Goal: Obtain resource: Obtain resource

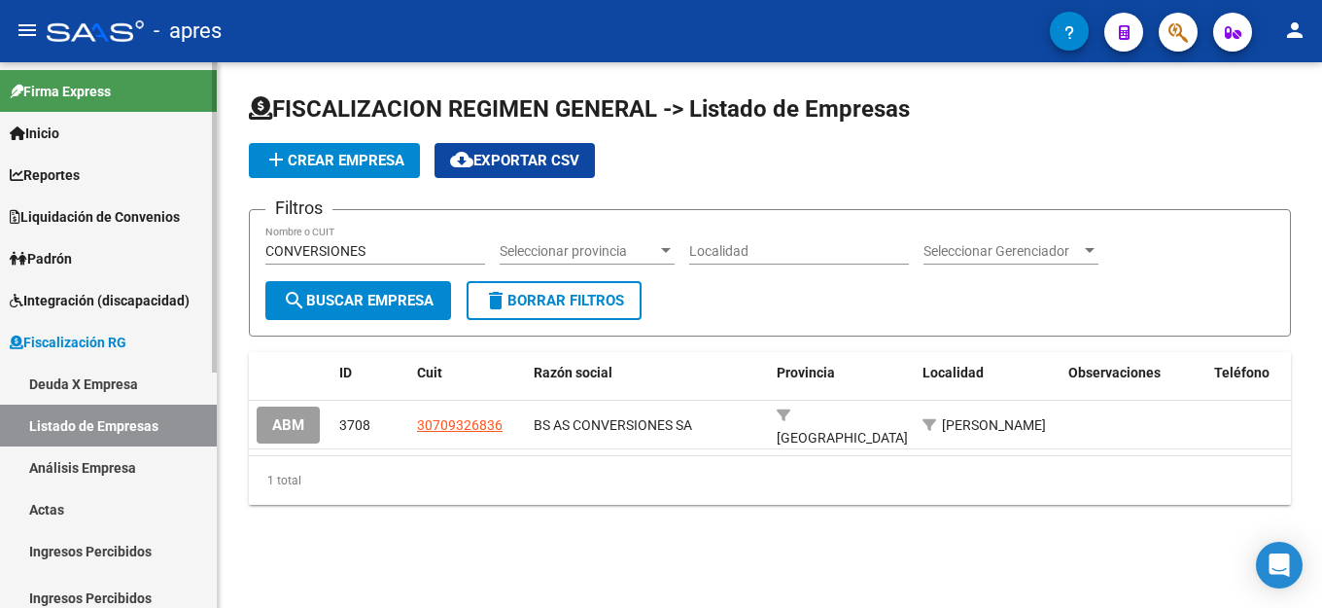
click at [114, 390] on link "Deuda X Empresa" at bounding box center [108, 384] width 217 height 42
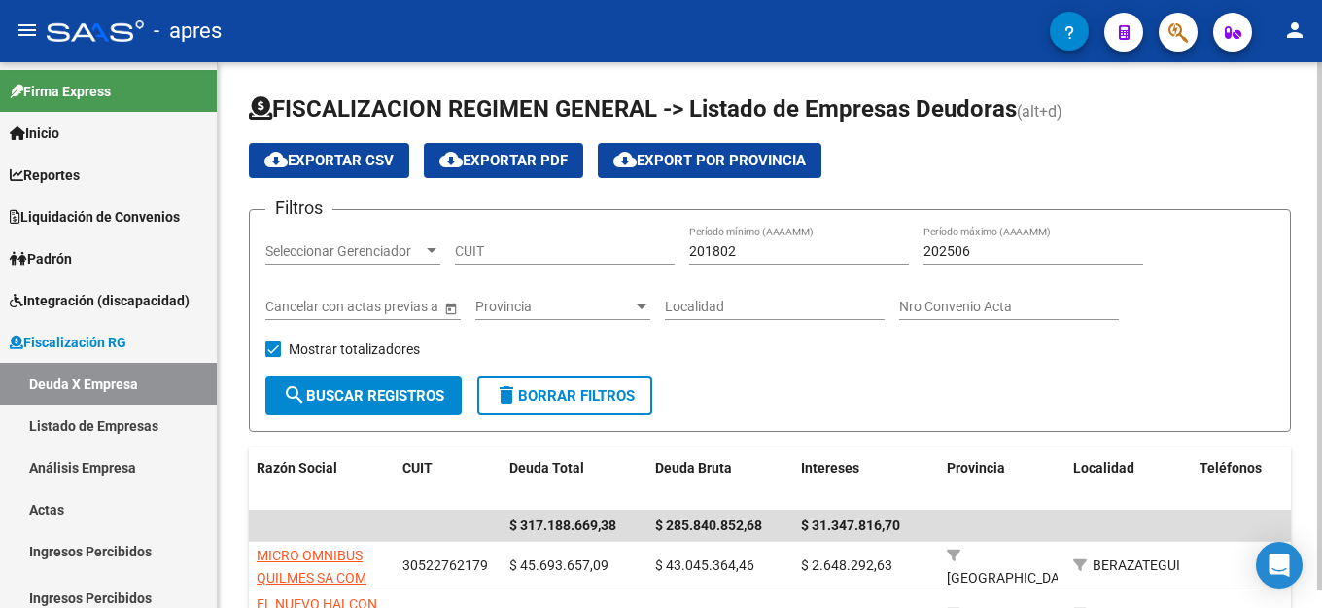
scroll to position [19, 0]
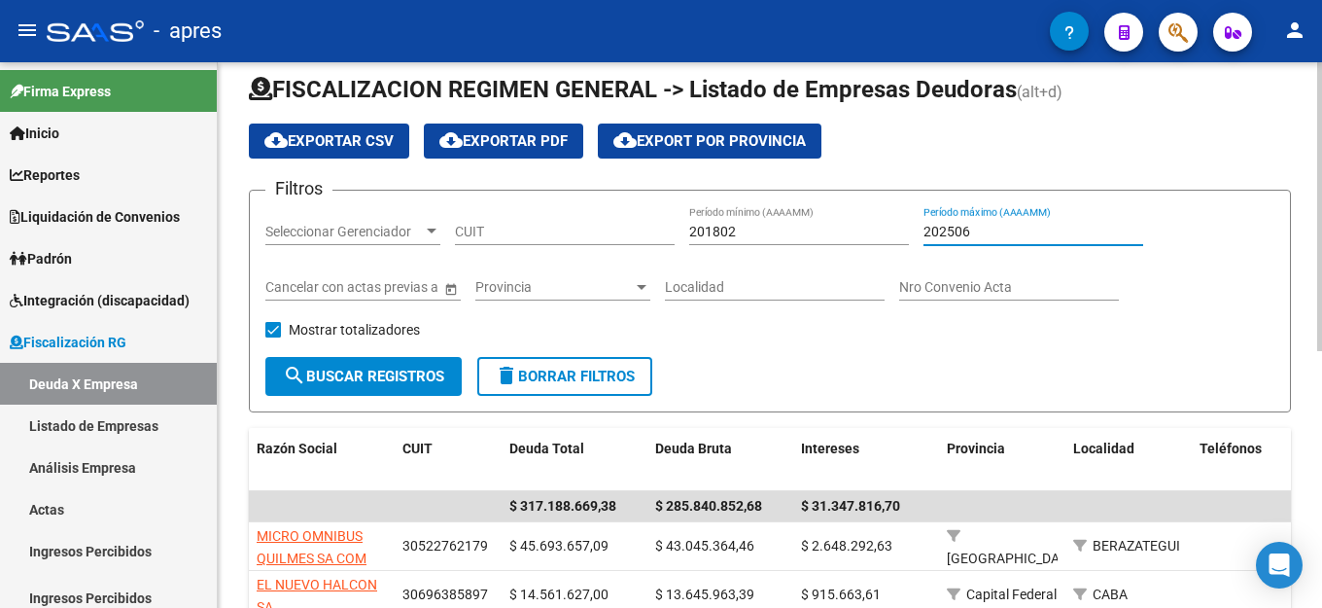
click at [1026, 232] on input "202506" at bounding box center [1034, 232] width 220 height 17
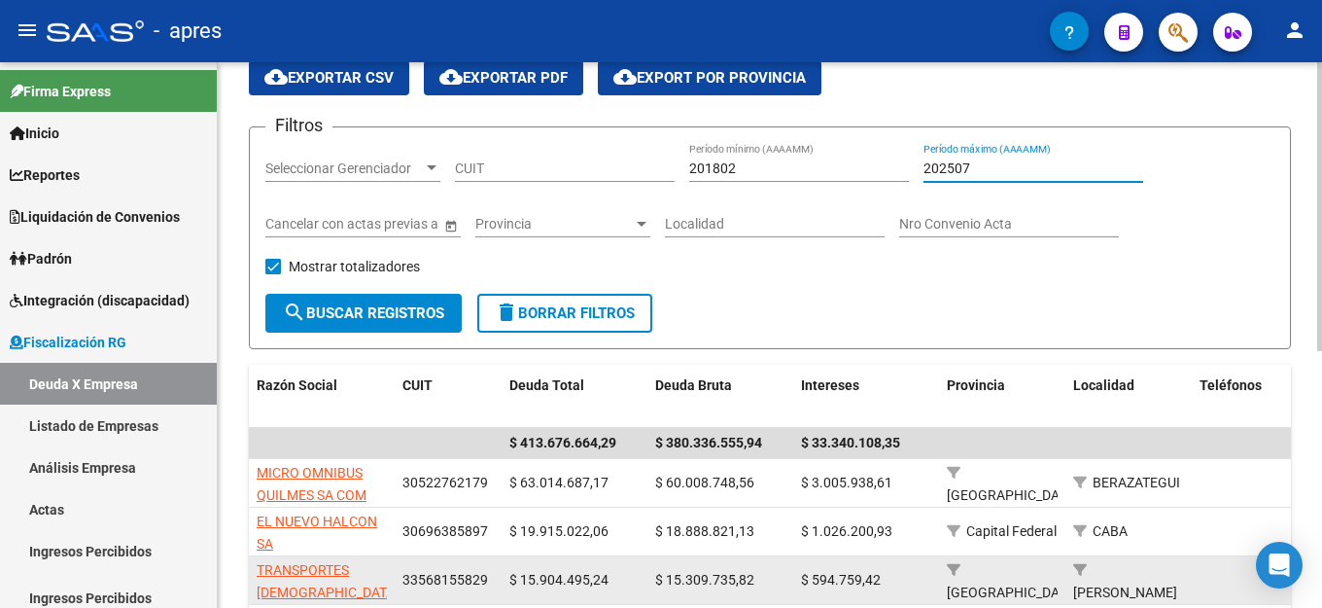
scroll to position [117, 0]
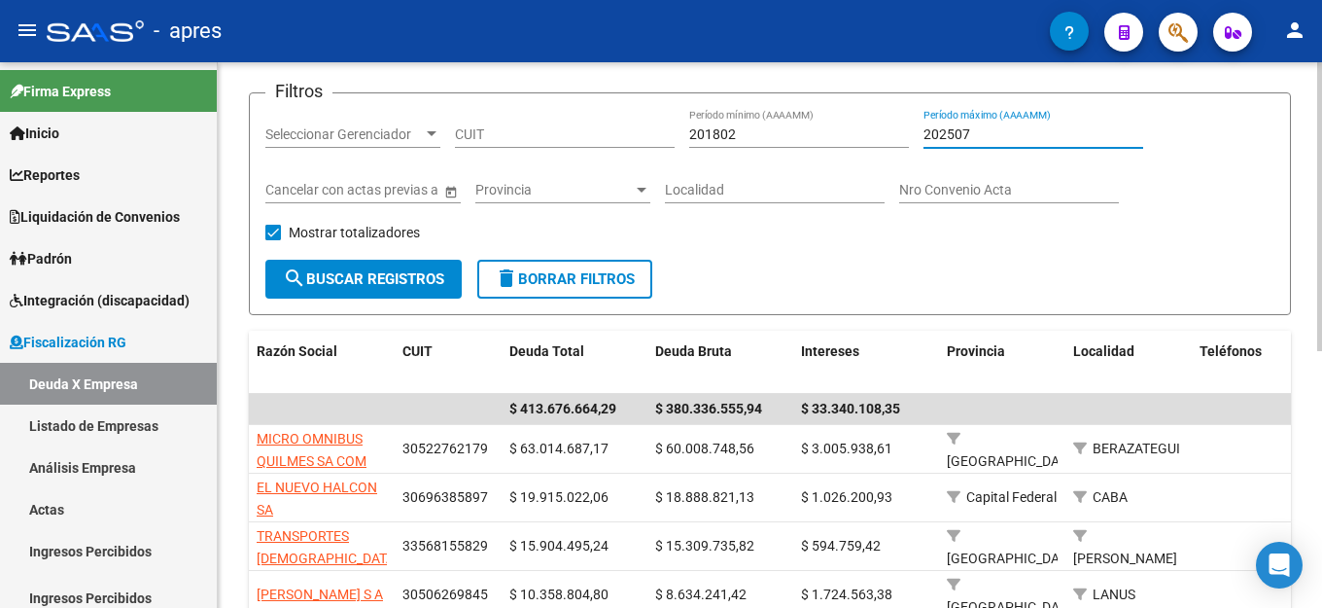
click at [969, 136] on input "202507" at bounding box center [1034, 134] width 220 height 17
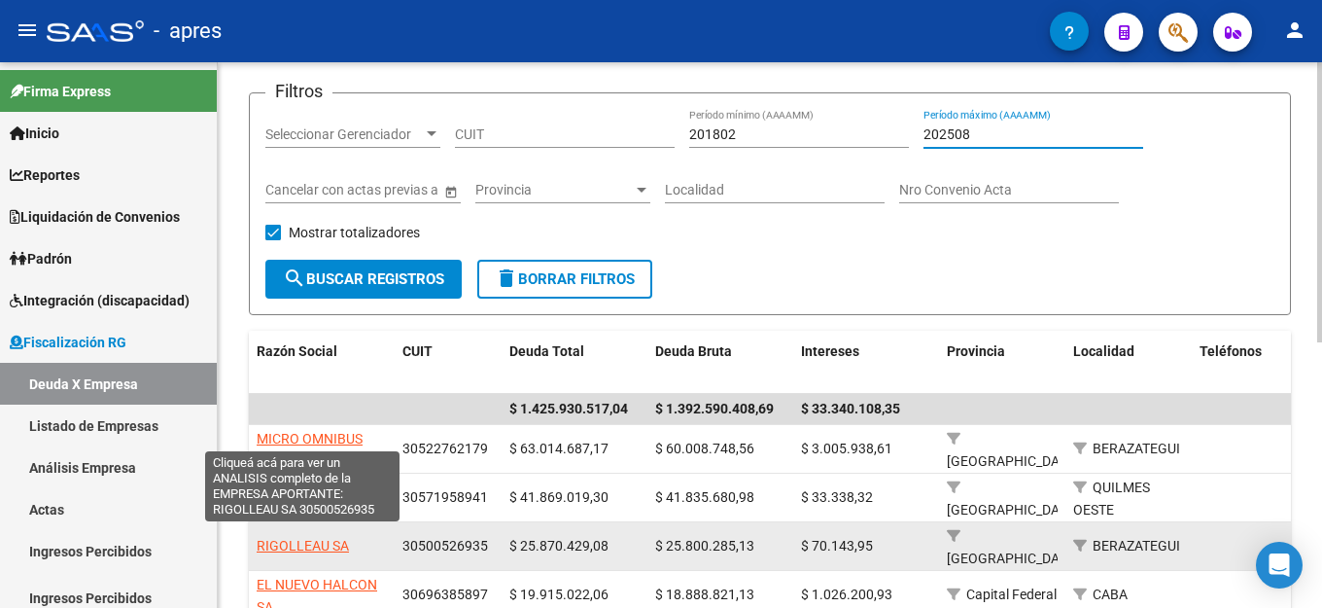
type input "202508"
click at [306, 538] on span "RIGOLLEAU SA" at bounding box center [303, 546] width 92 height 16
type textarea "30500526935"
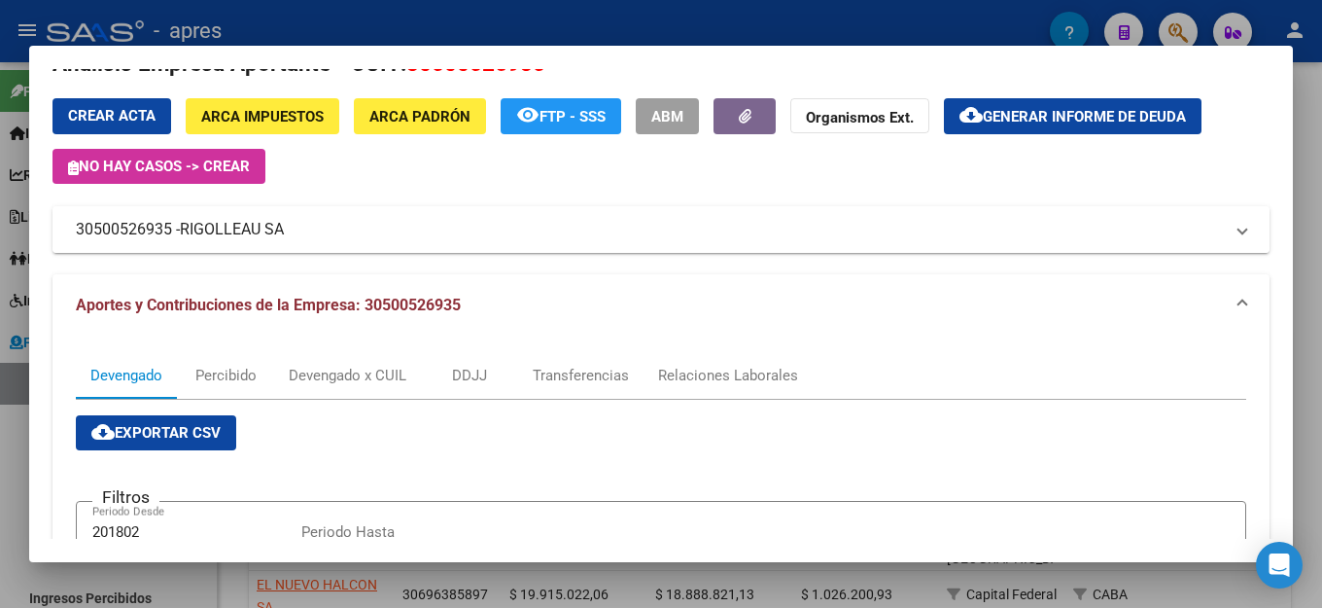
scroll to position [0, 0]
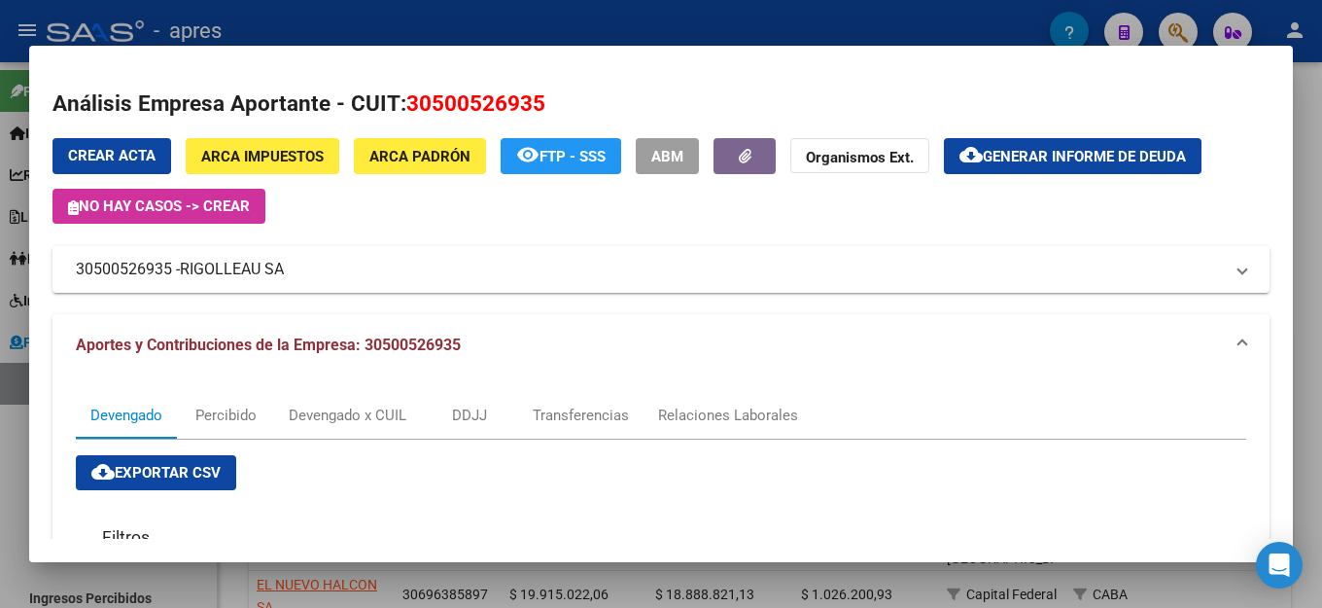
click at [1060, 392] on div "Devengado Percibido Devengado x CUIL DDJJ Transferencias Relaciones Laborales" at bounding box center [661, 415] width 1171 height 47
click at [1119, 170] on button "cloud_download Generar informe de deuda" at bounding box center [1073, 156] width 258 height 36
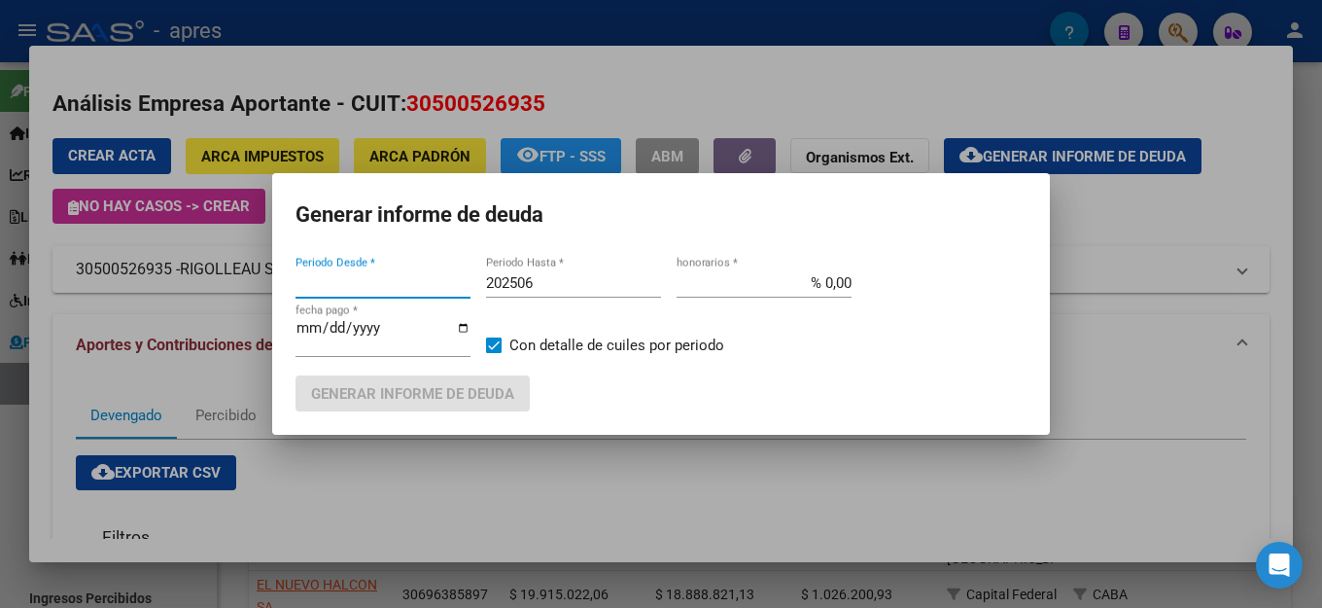
click at [604, 290] on input "202506" at bounding box center [573, 283] width 175 height 18
type input "202508"
type input "201802"
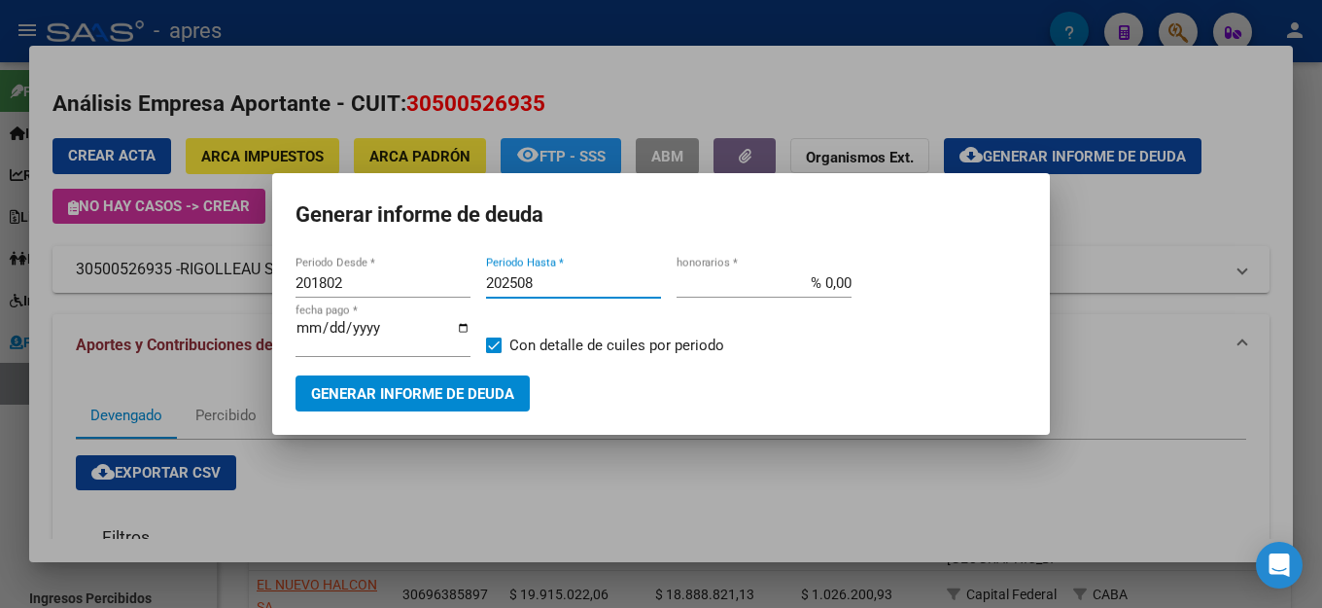
click at [446, 388] on span "Generar informe de deuda" at bounding box center [412, 394] width 203 height 18
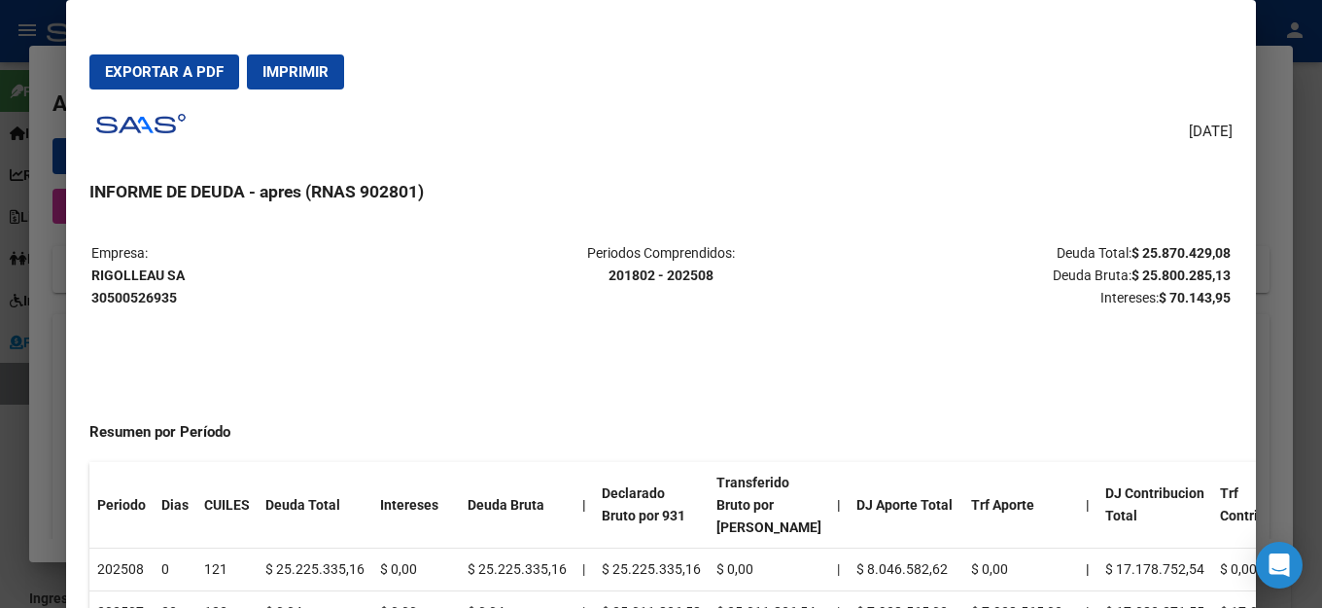
click at [691, 158] on div "[DATE] INFORME DE DEUDA - apres (RNAS 902801) Empresa: RIGOLLEAU SA 30500526935…" at bounding box center [660, 381] width 1143 height 553
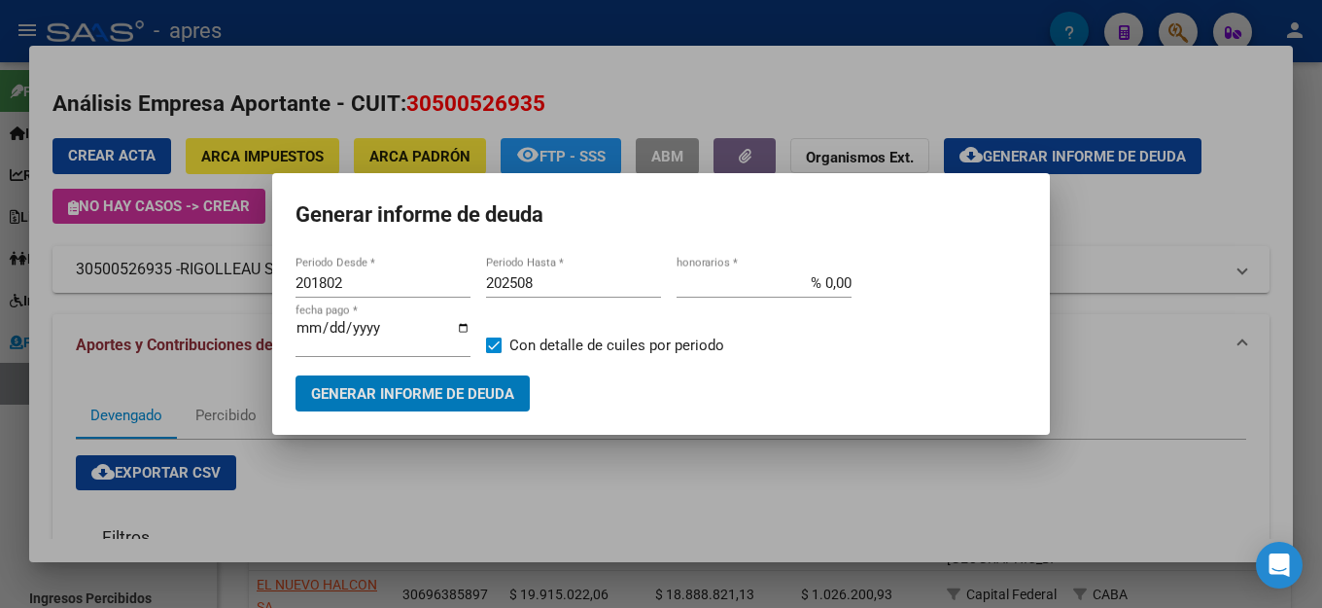
click at [725, 233] on h1 "Generar informe de deuda" at bounding box center [661, 214] width 731 height 37
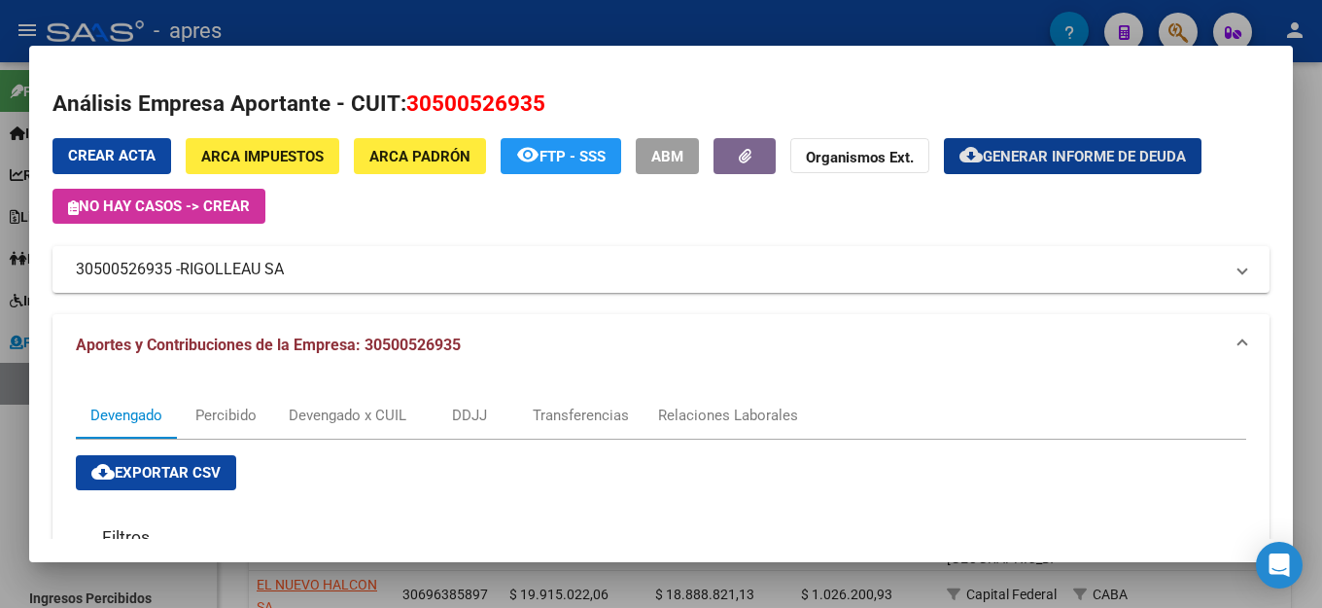
click at [707, 314] on mat-expansion-panel-header "Aportes y Contribuciones de la Empresa: 30500526935" at bounding box center [661, 345] width 1217 height 62
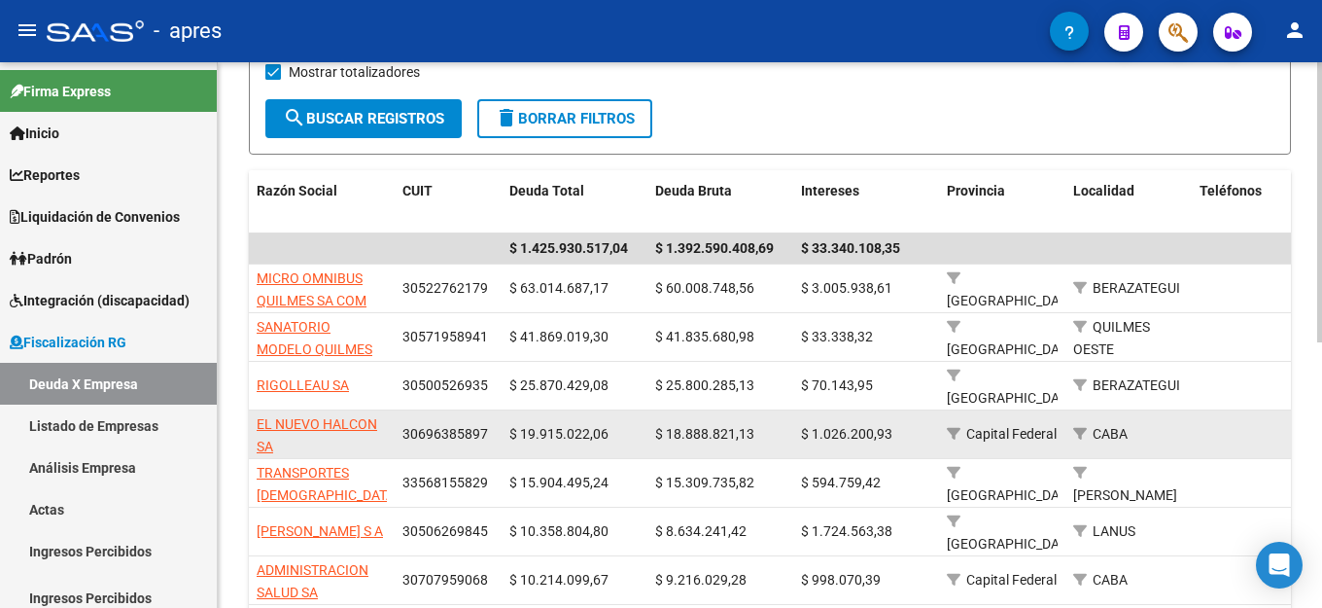
scroll to position [311, 0]
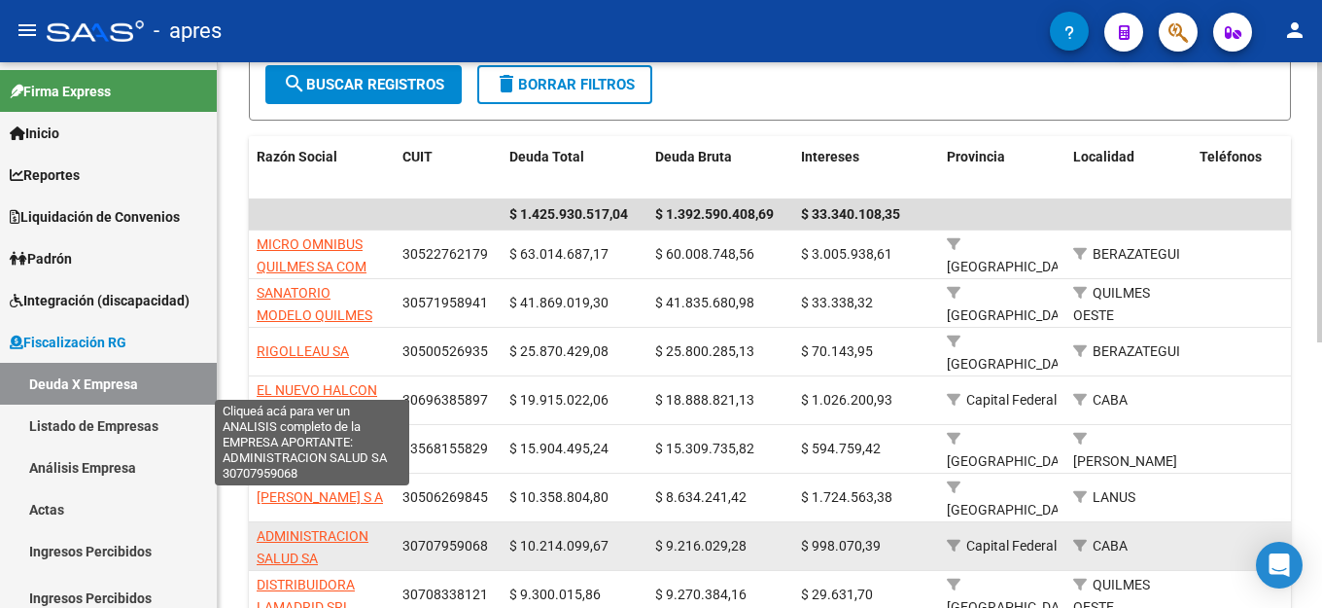
click at [336, 528] on span "ADMINISTRACION SALUD SA" at bounding box center [313, 547] width 112 height 38
type textarea "30707959068"
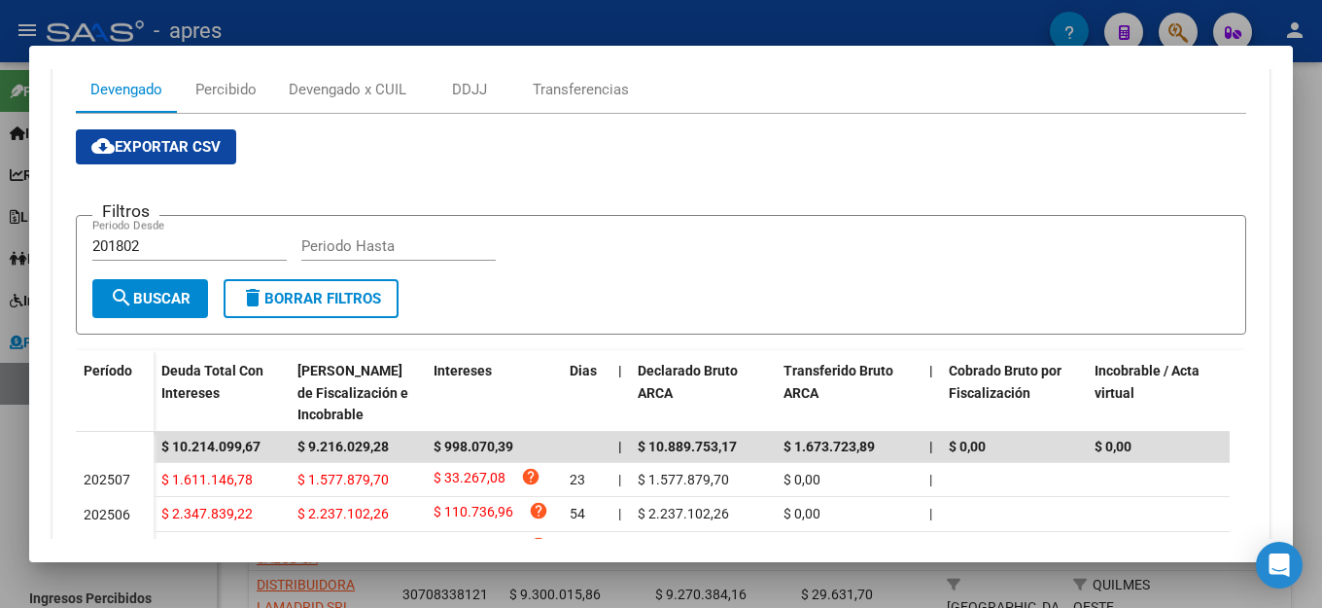
scroll to position [34, 0]
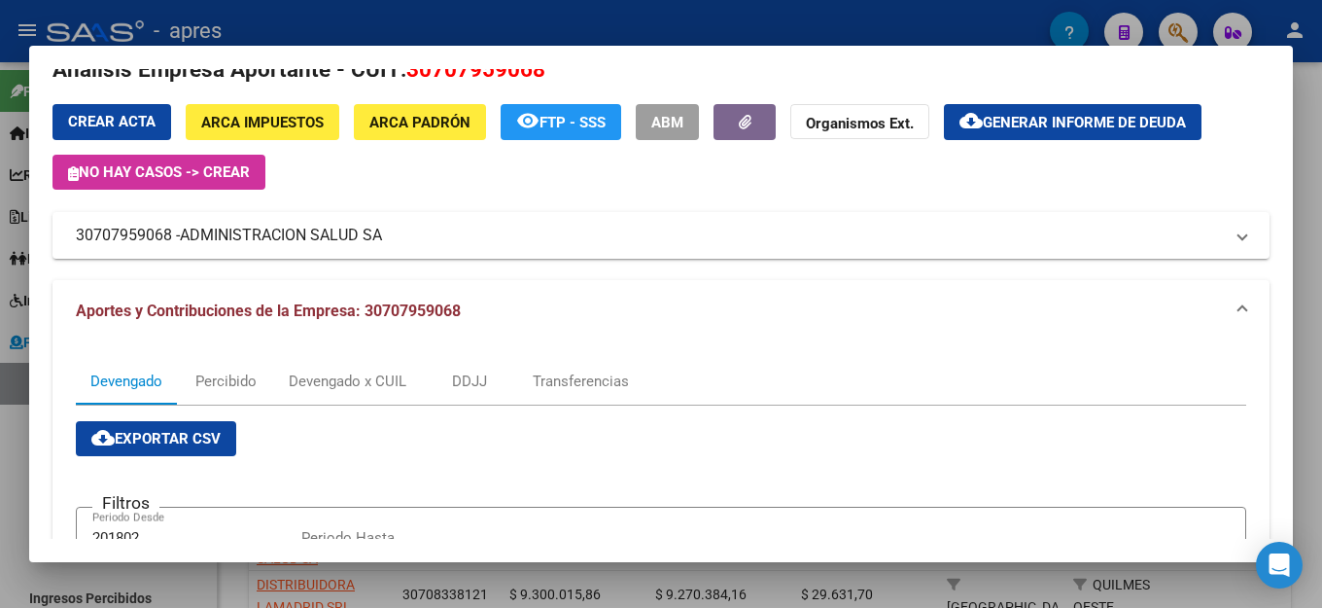
click at [1122, 119] on span "Generar informe de deuda" at bounding box center [1084, 123] width 203 height 18
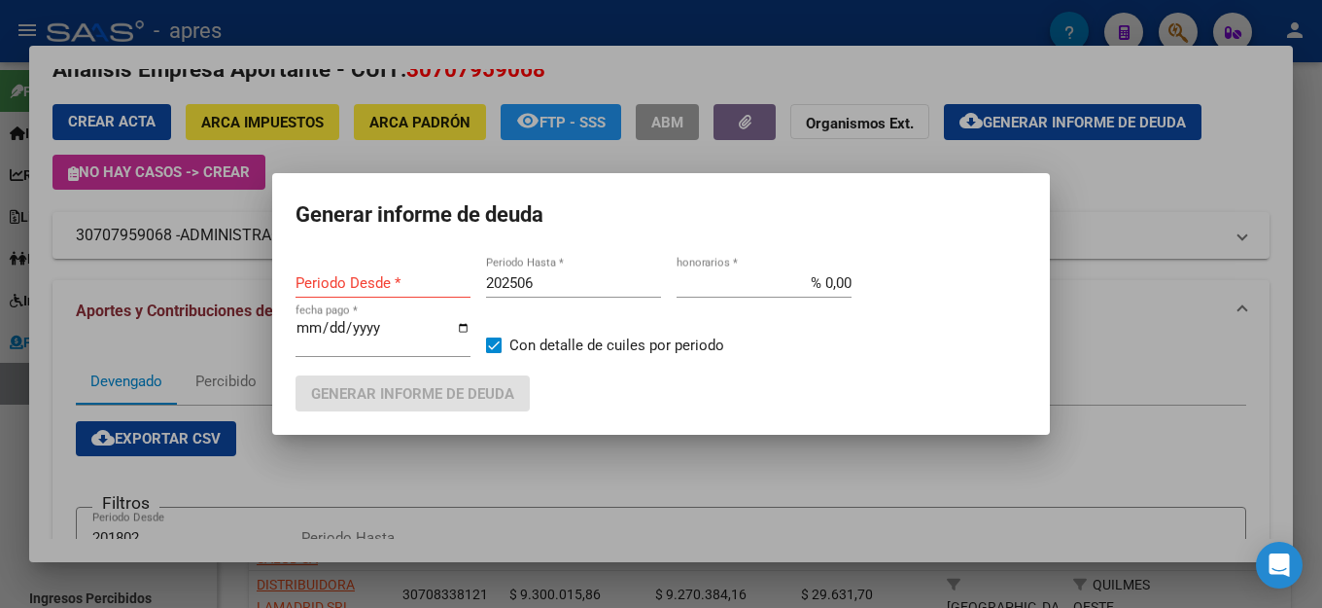
click at [604, 279] on div "202506 Periodo Hasta *" at bounding box center [573, 282] width 175 height 29
type input "20250"
type input "201802"
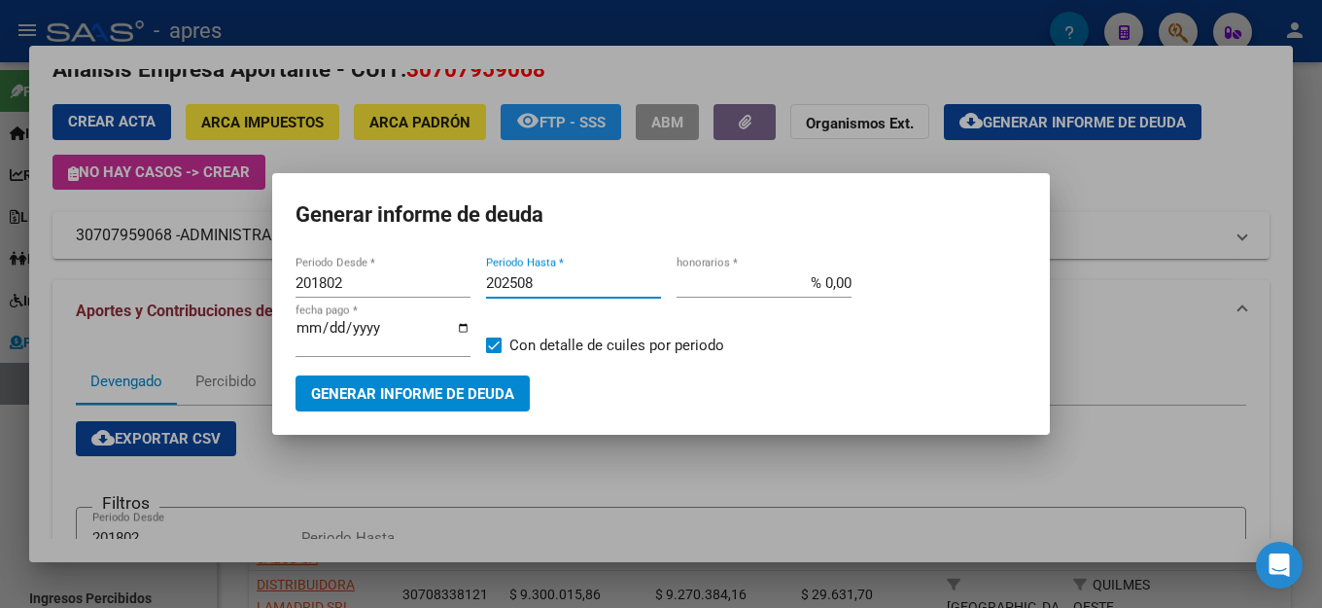
type input "202508"
click at [502, 402] on button "Generar informe de deuda" at bounding box center [413, 393] width 234 height 36
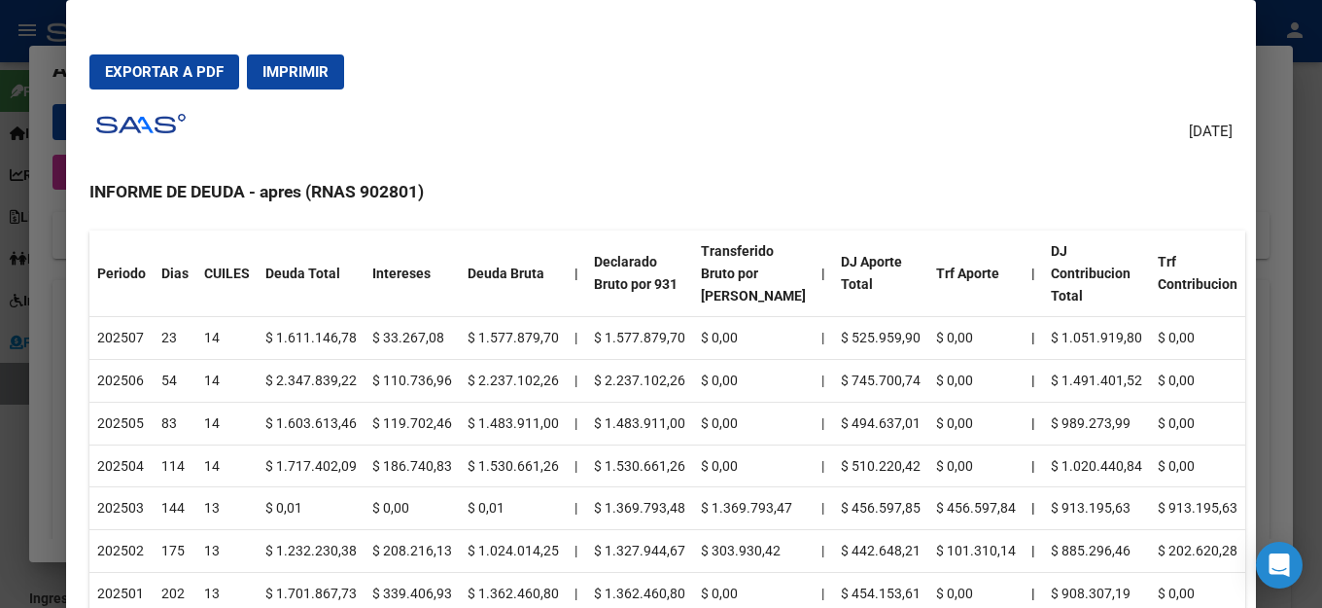
scroll to position [0, 0]
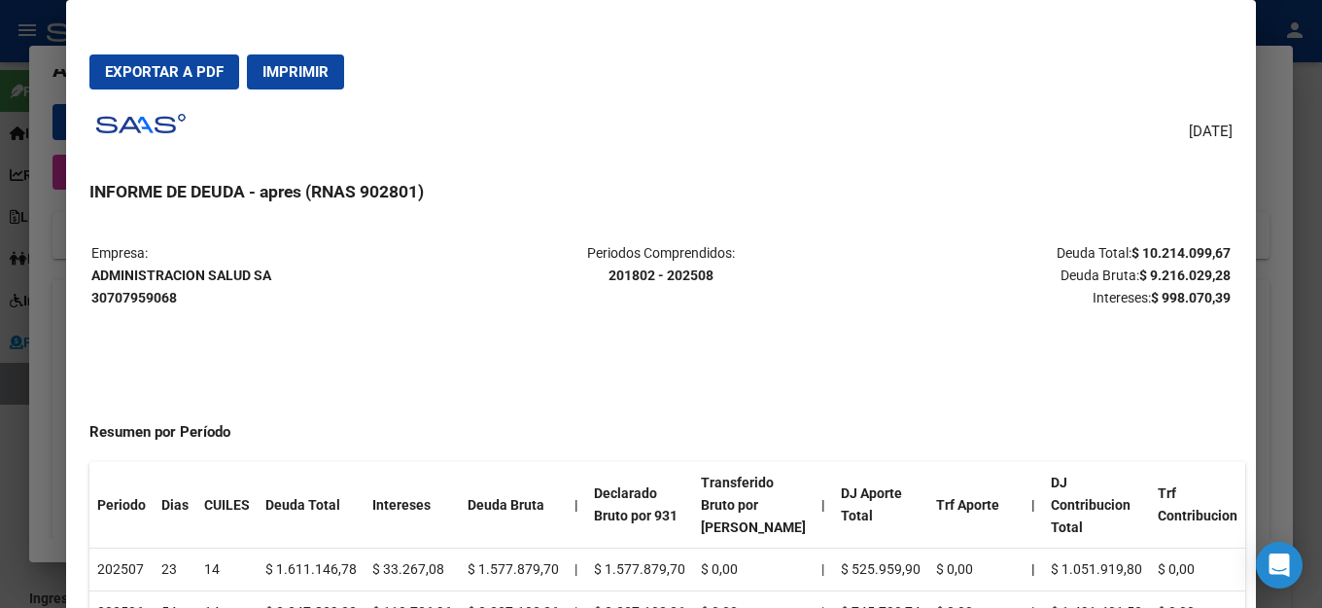
click at [743, 117] on div "[DATE] INFORME DE DEUDA - apres (RNAS 902801) Empresa: ADMINISTRACION SALUD SA …" at bounding box center [660, 381] width 1143 height 553
click at [677, 167] on div "[DATE] INFORME DE DEUDA - apres (RNAS 902801) Empresa: ADMINISTRACION SALUD SA …" at bounding box center [660, 381] width 1143 height 553
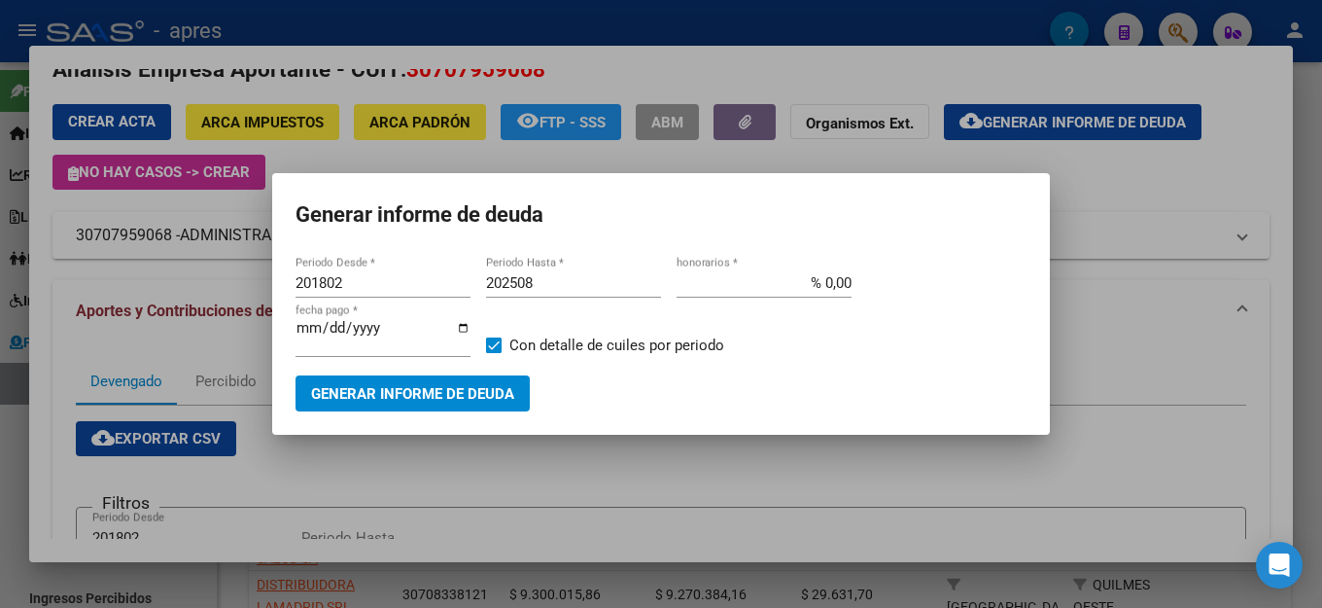
click at [681, 177] on div at bounding box center [661, 304] width 1322 height 608
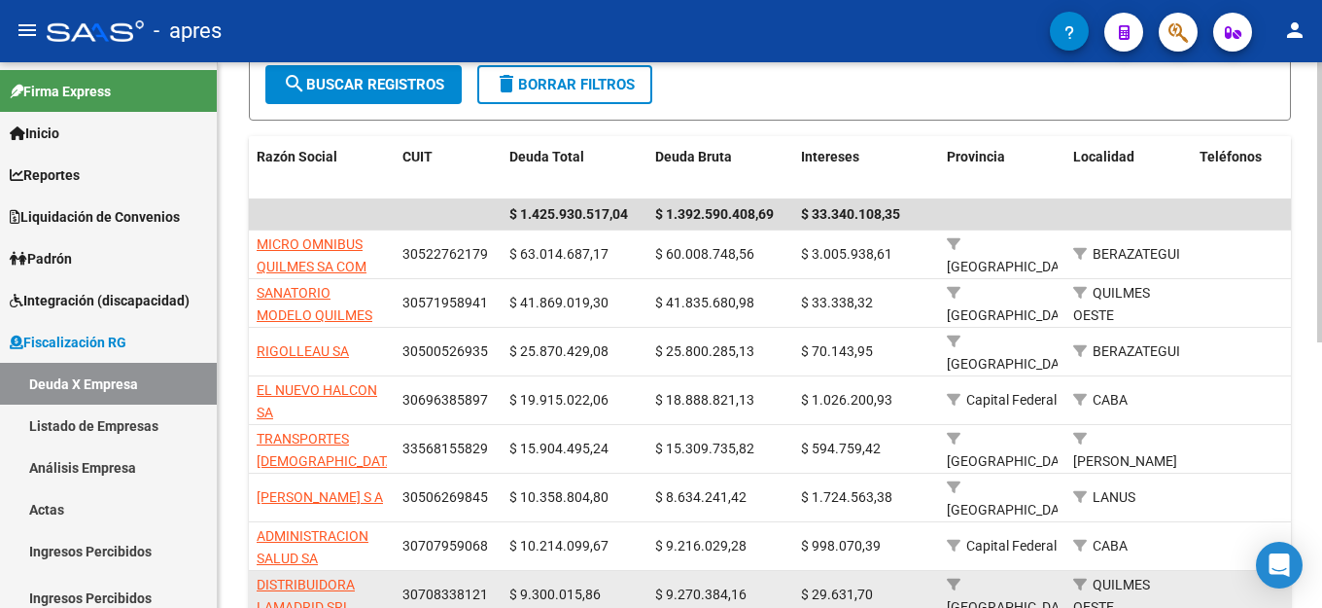
scroll to position [408, 0]
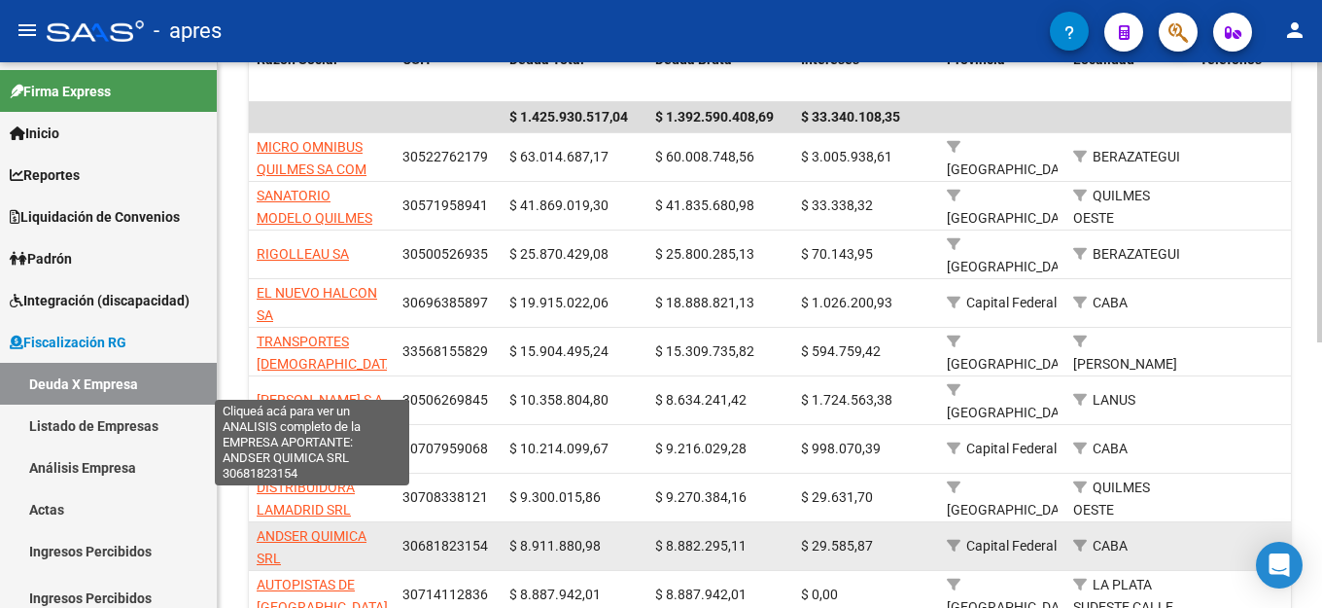
click at [287, 528] on span "ANDSER QUIMICA SRL" at bounding box center [312, 547] width 110 height 38
type textarea "30681823154"
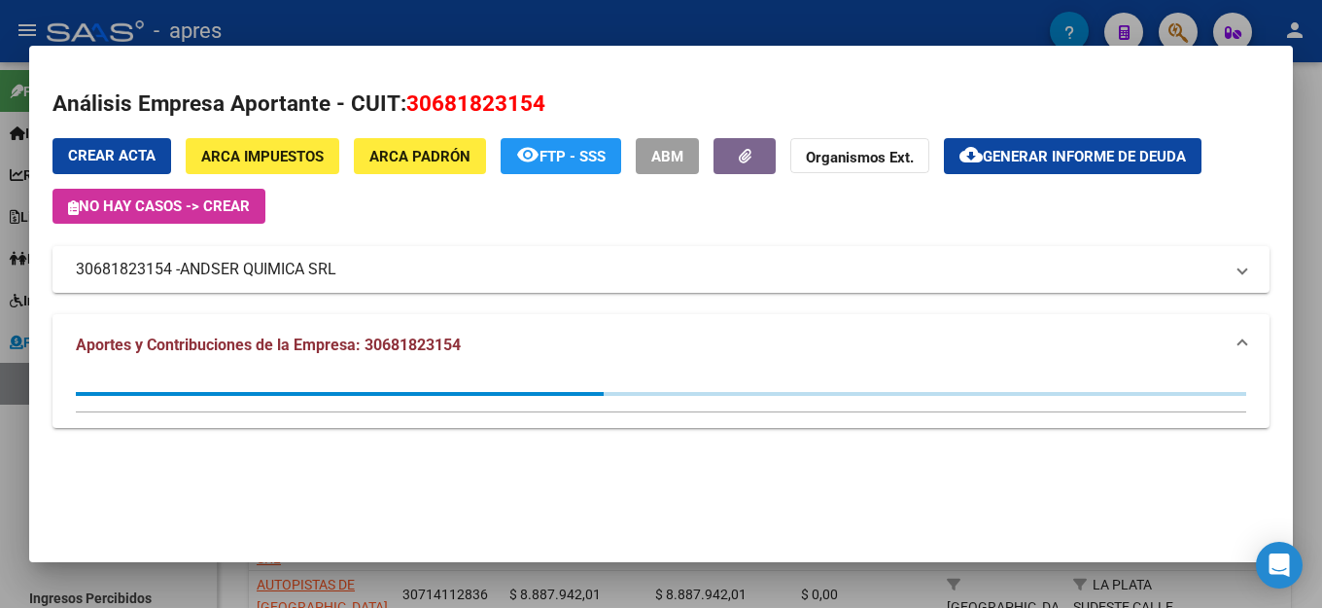
click at [1054, 169] on button "cloud_download Generar informe de deuda" at bounding box center [1073, 156] width 258 height 36
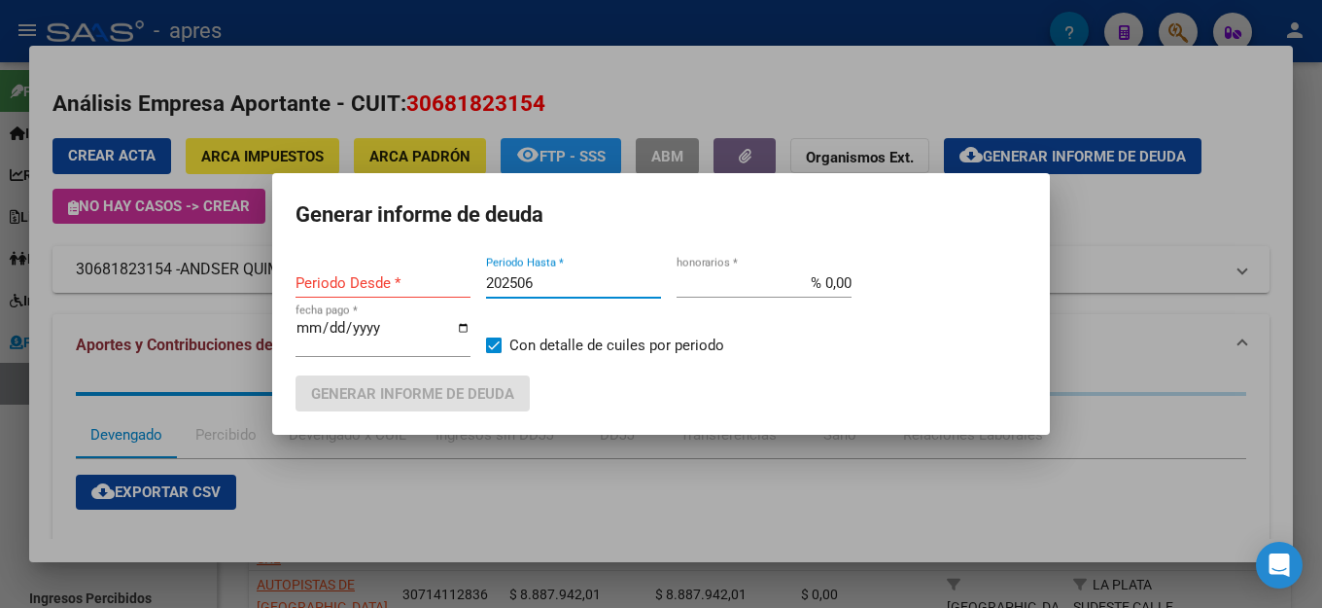
click at [546, 291] on input "202506" at bounding box center [573, 283] width 175 height 18
type input "201802"
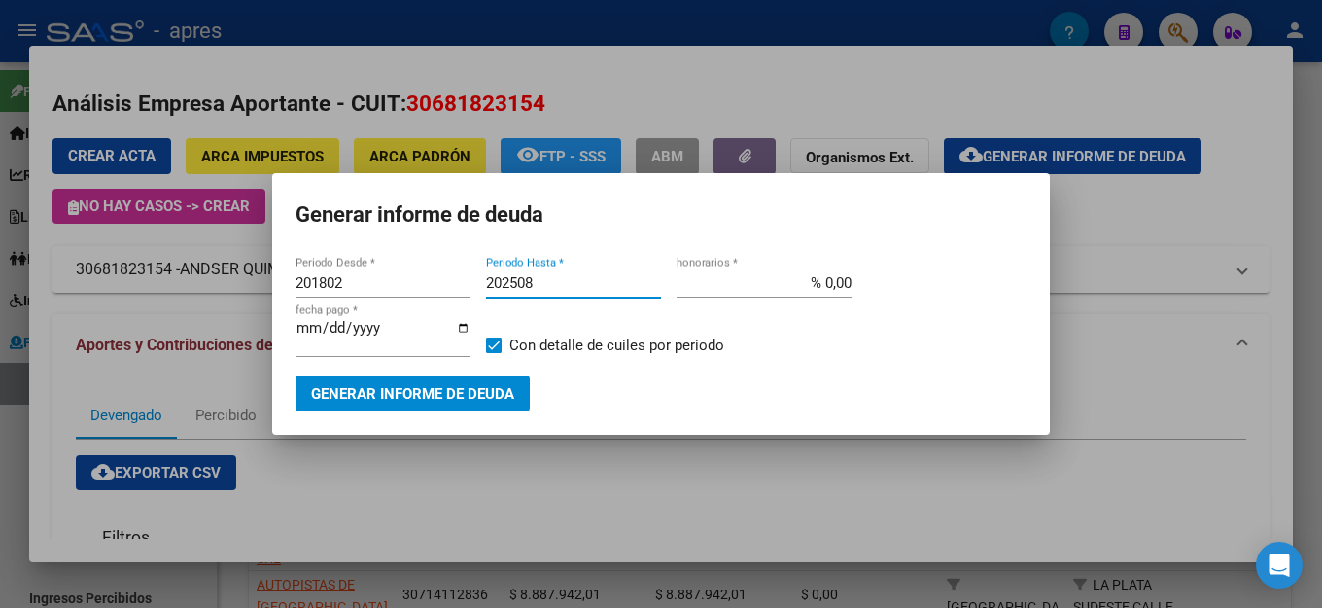
type input "202508"
click at [443, 389] on span "Generar informe de deuda" at bounding box center [412, 394] width 203 height 18
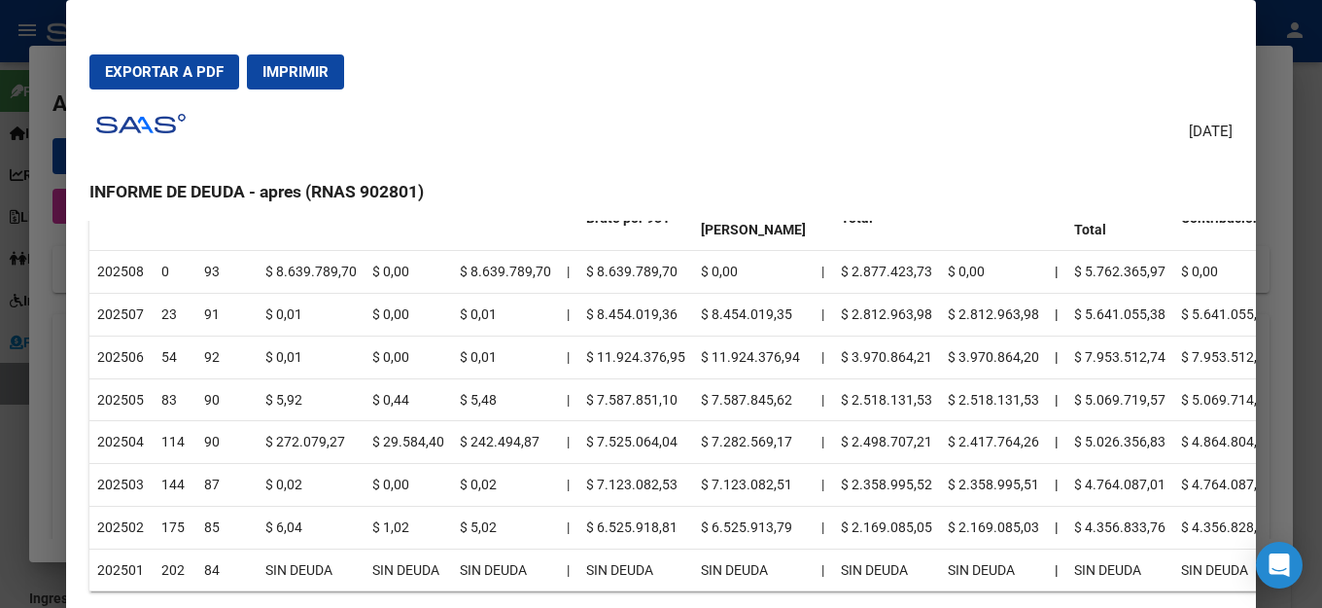
scroll to position [369, 0]
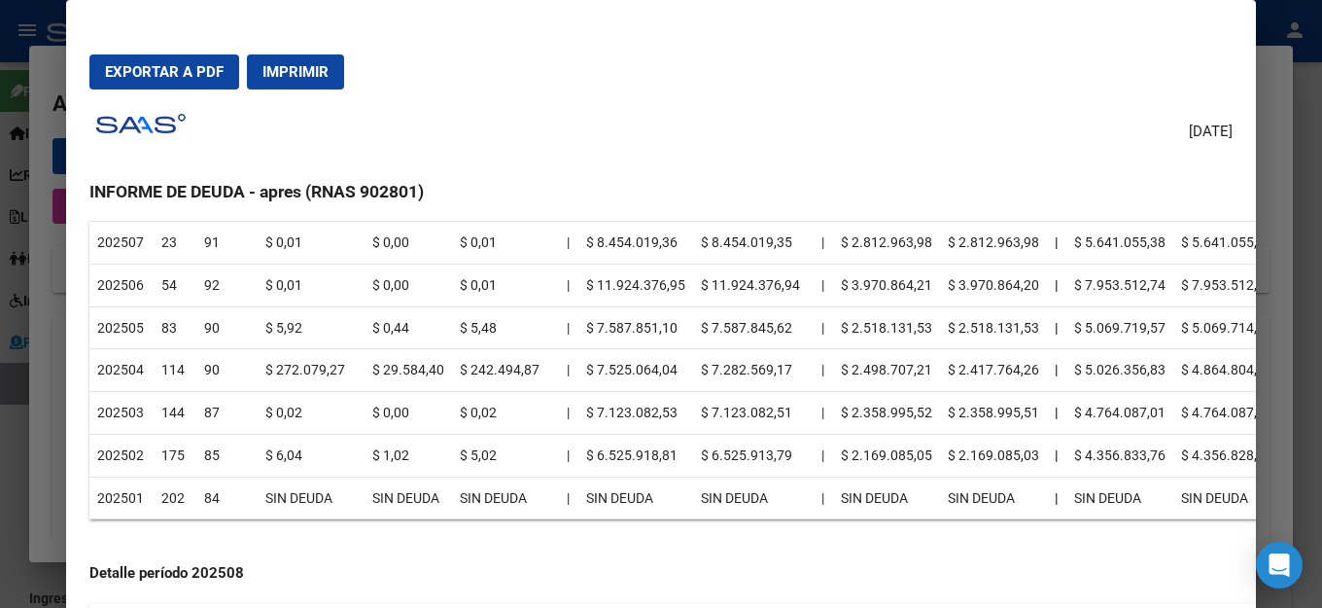
click at [595, 78] on mat-dialog-actions "Exportar a PDF Imprimir" at bounding box center [660, 72] width 1143 height 66
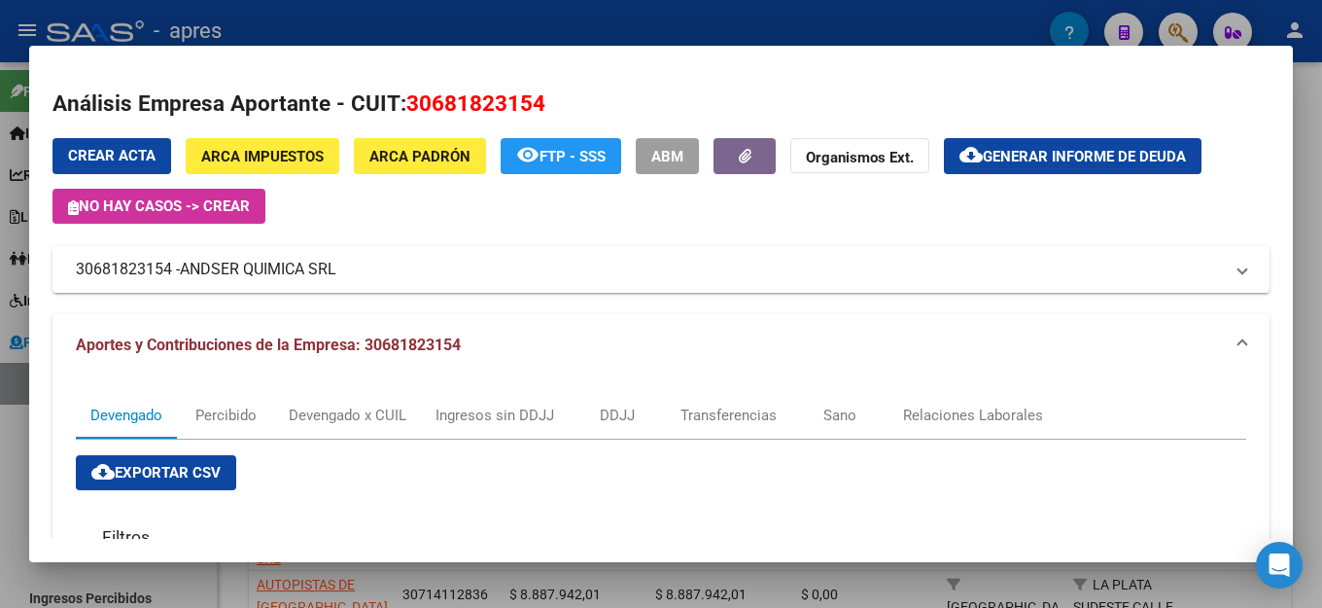
click at [605, 240] on div "Crear Acta ARCA Impuestos ARCA [PERSON_NAME] remove_red_eye FTP - SSS ABM Organ…" at bounding box center [661, 215] width 1217 height 155
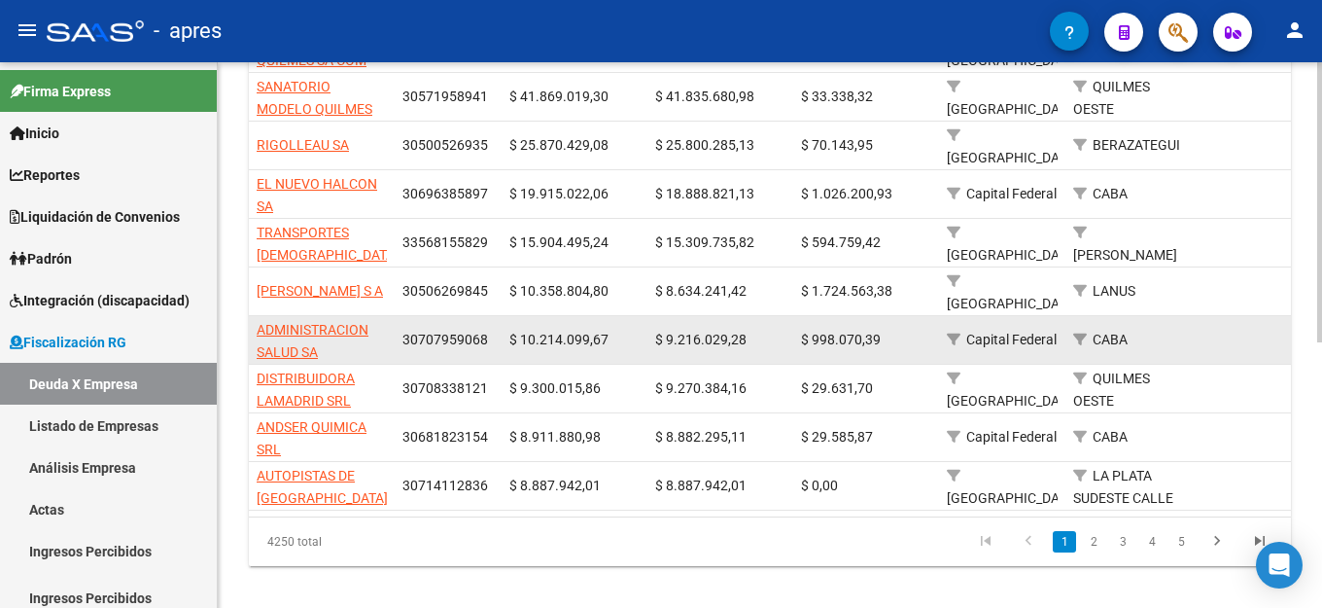
scroll to position [518, 0]
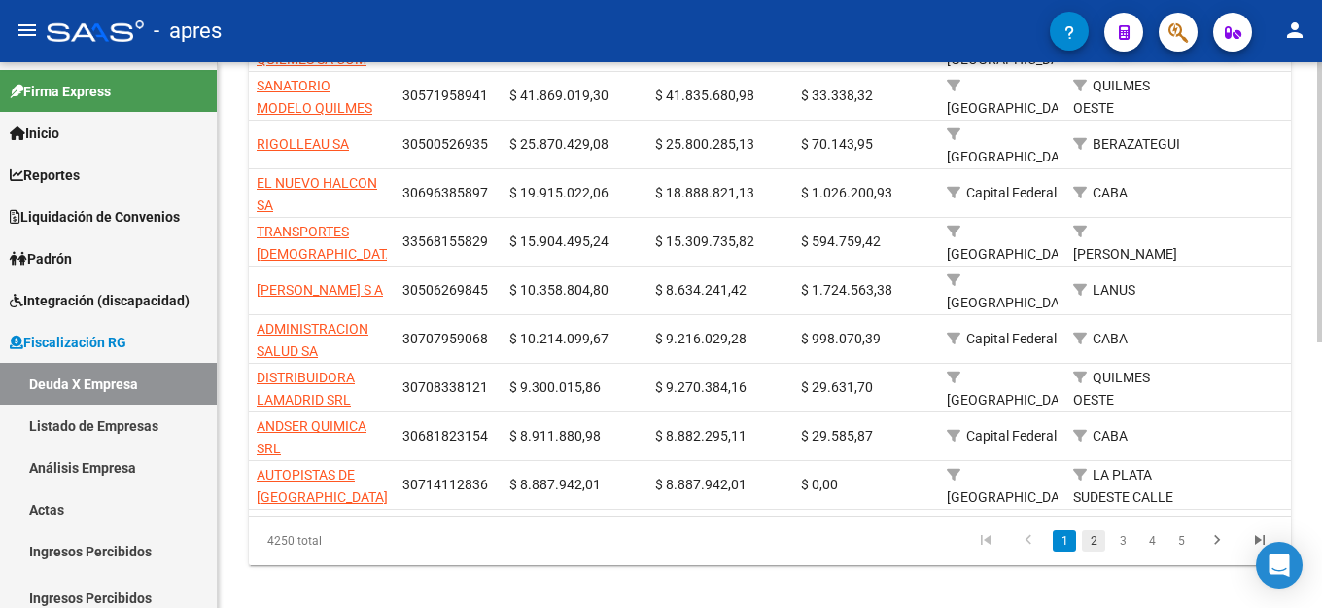
click at [1096, 530] on link "2" at bounding box center [1093, 540] width 23 height 21
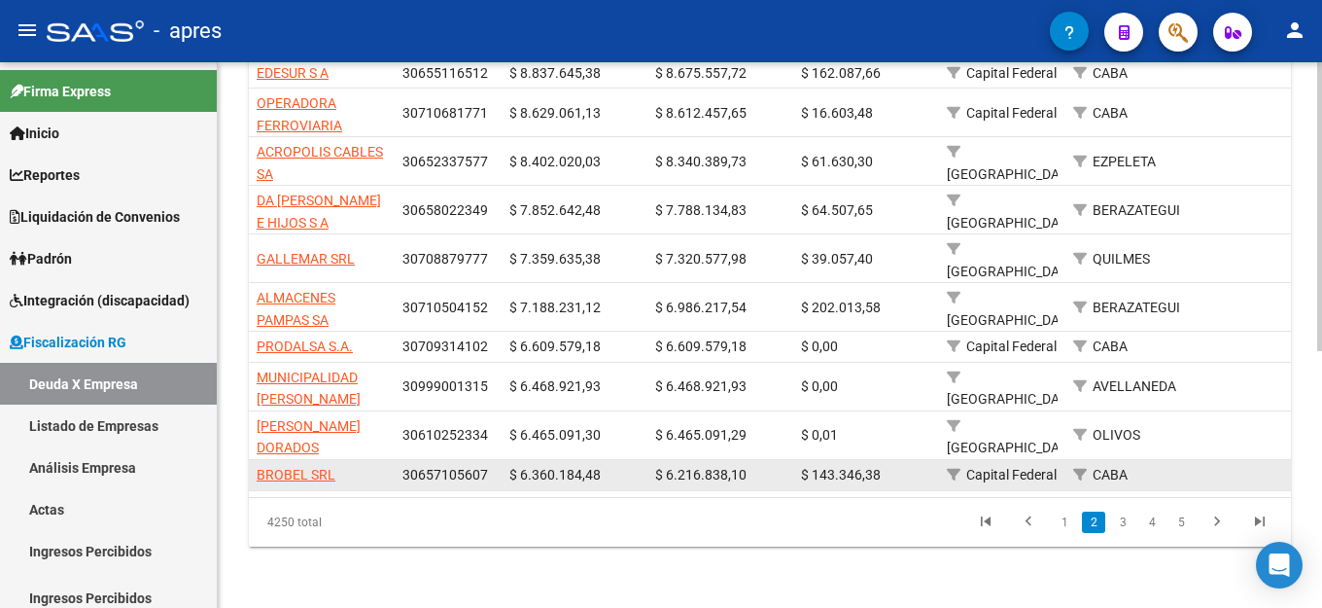
click at [303, 467] on span "BROBEL SRL" at bounding box center [296, 475] width 79 height 16
type textarea "30657105607"
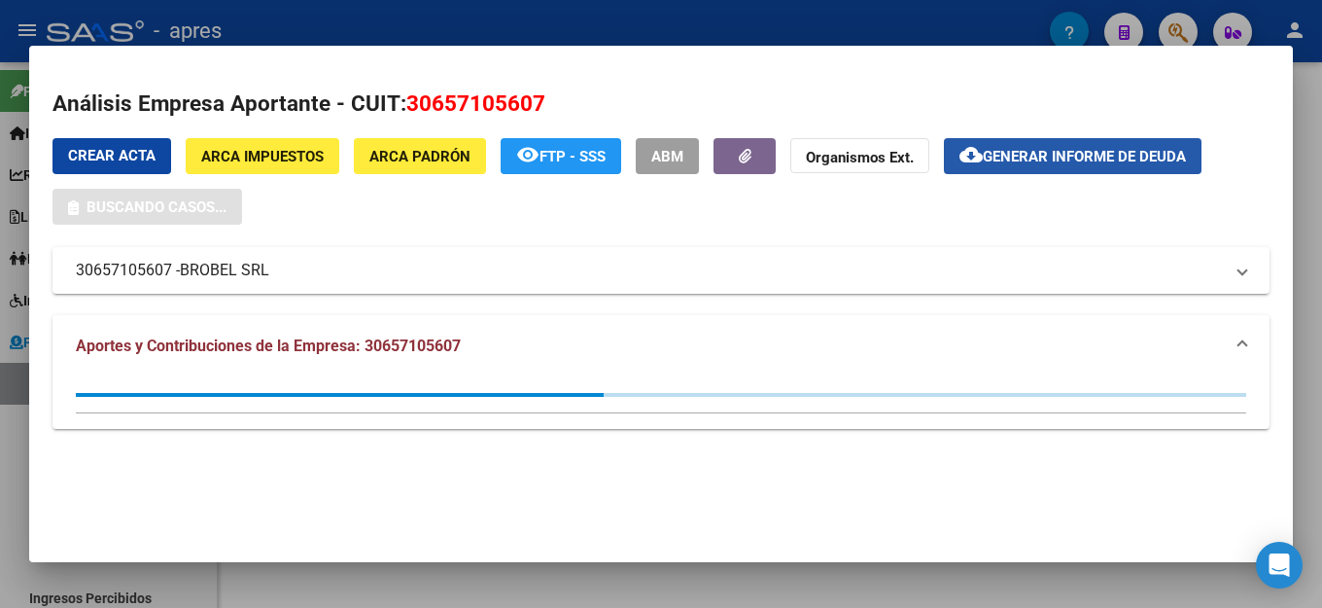
click at [1081, 148] on span "Generar informe de deuda" at bounding box center [1084, 157] width 203 height 18
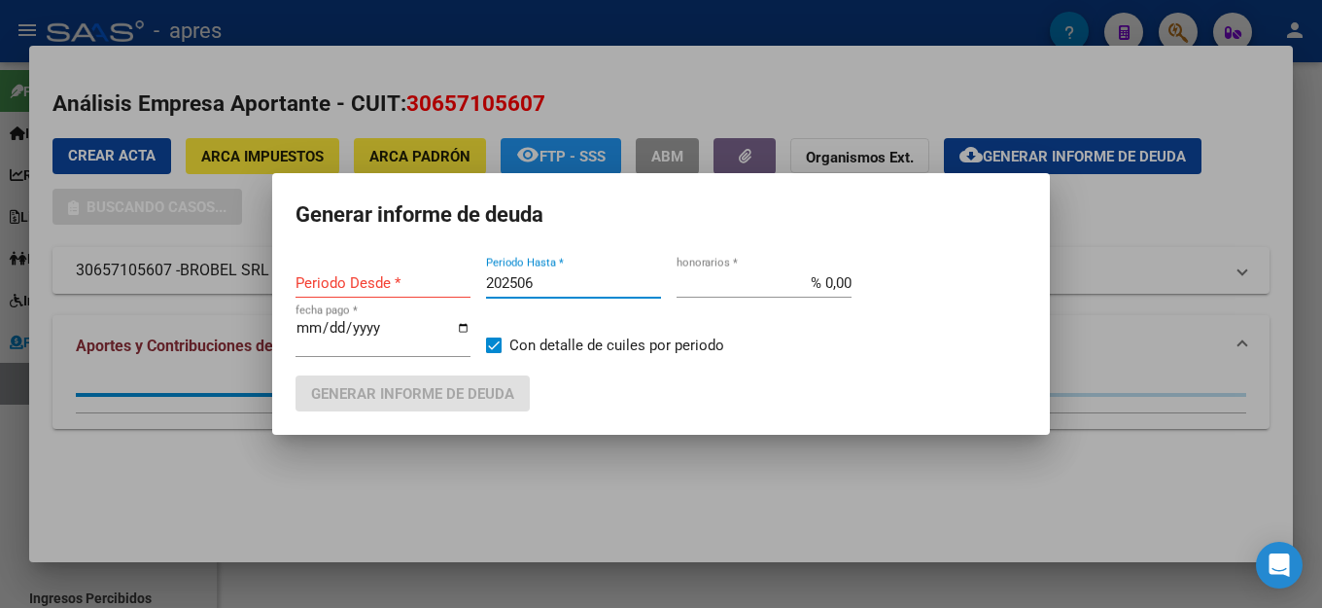
click at [535, 292] on input "202506" at bounding box center [573, 283] width 175 height 18
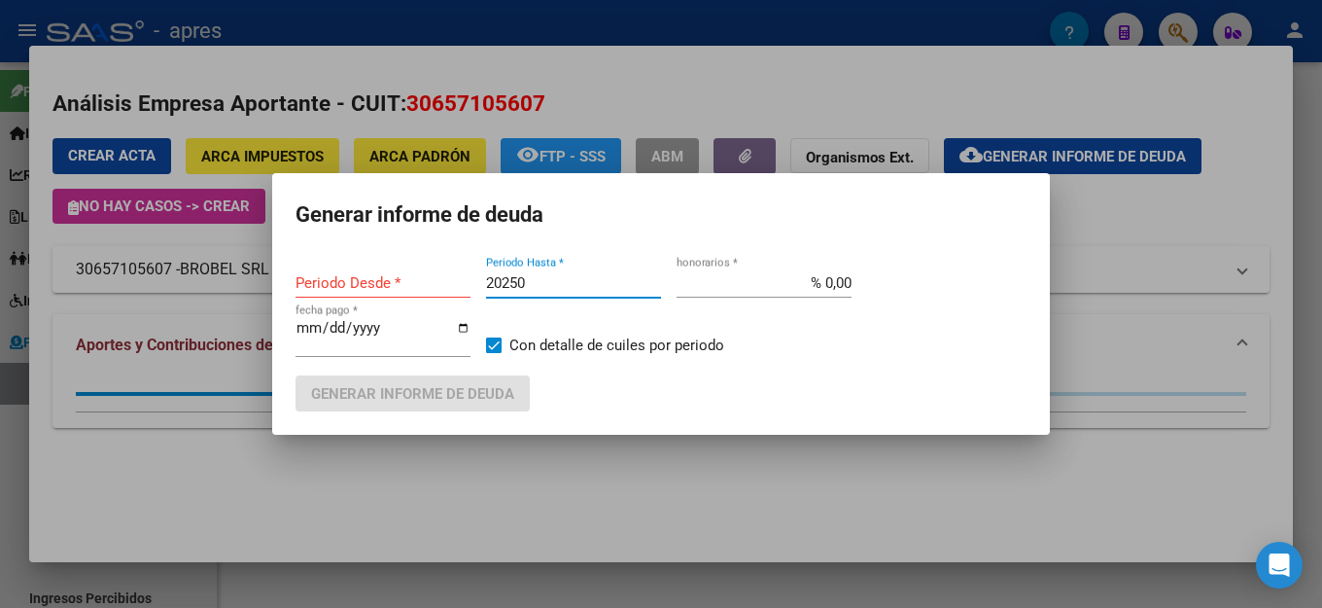
type input "202507"
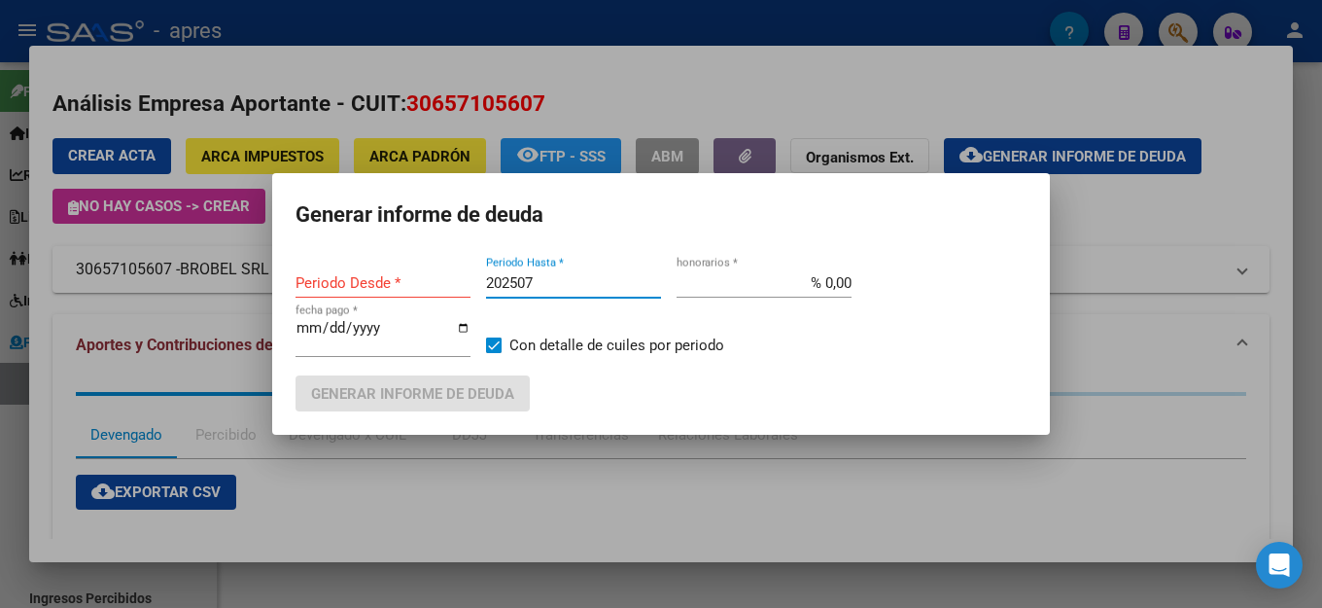
type input "201802"
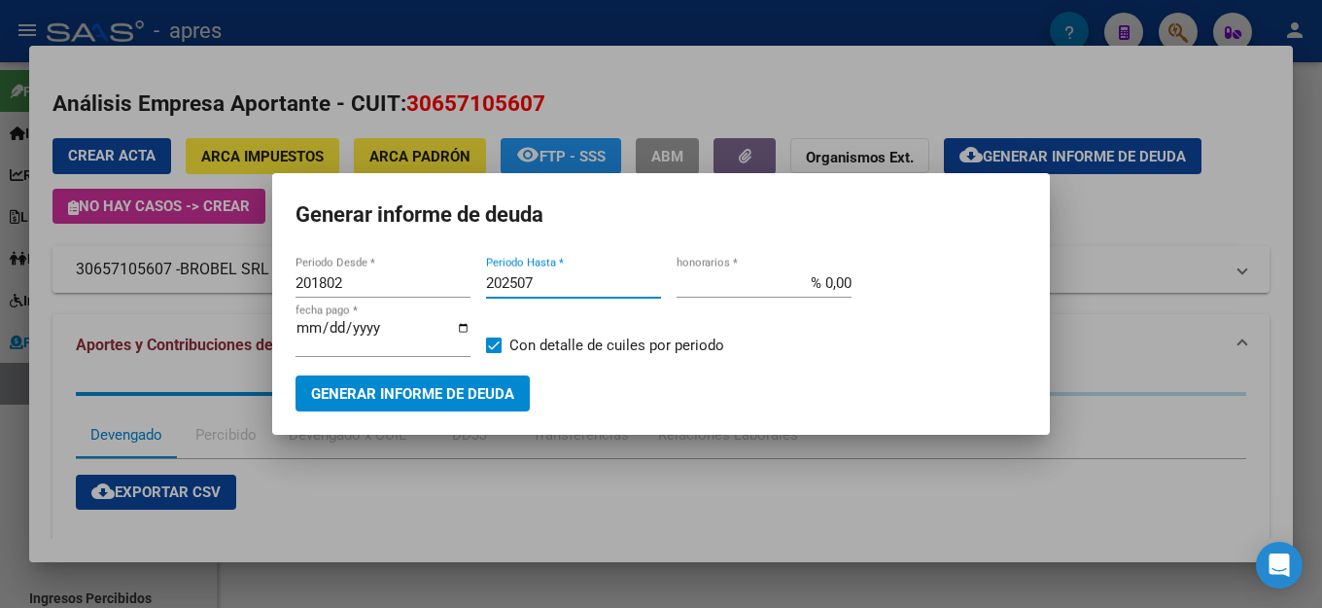
type input "202507"
click at [439, 385] on span "Generar informe de deuda" at bounding box center [412, 394] width 203 height 18
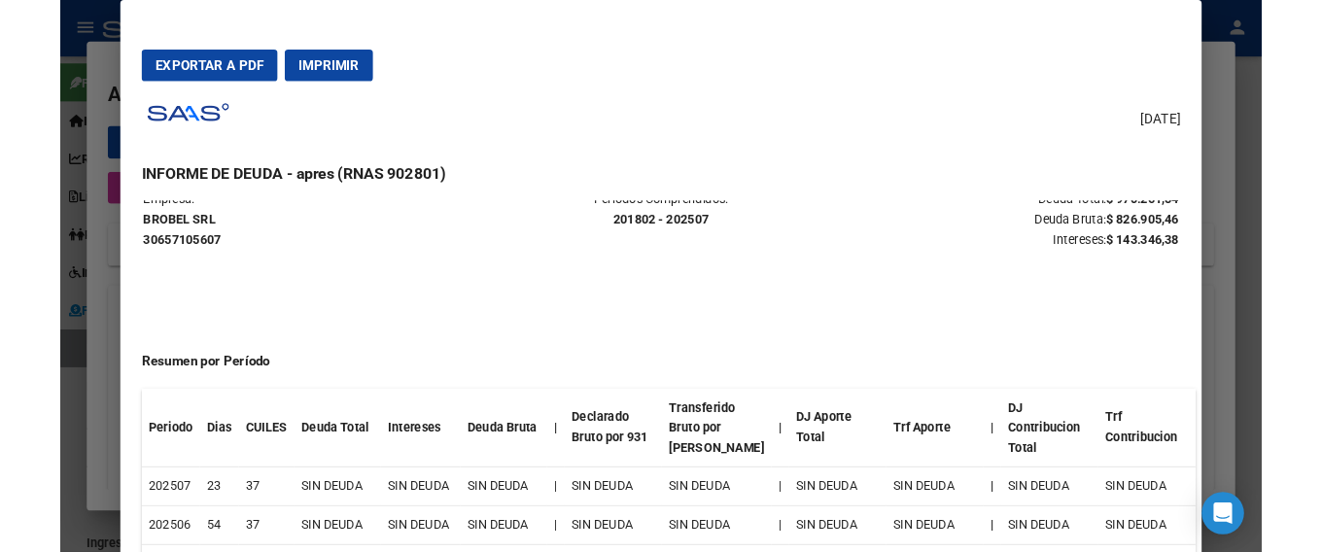
scroll to position [0, 0]
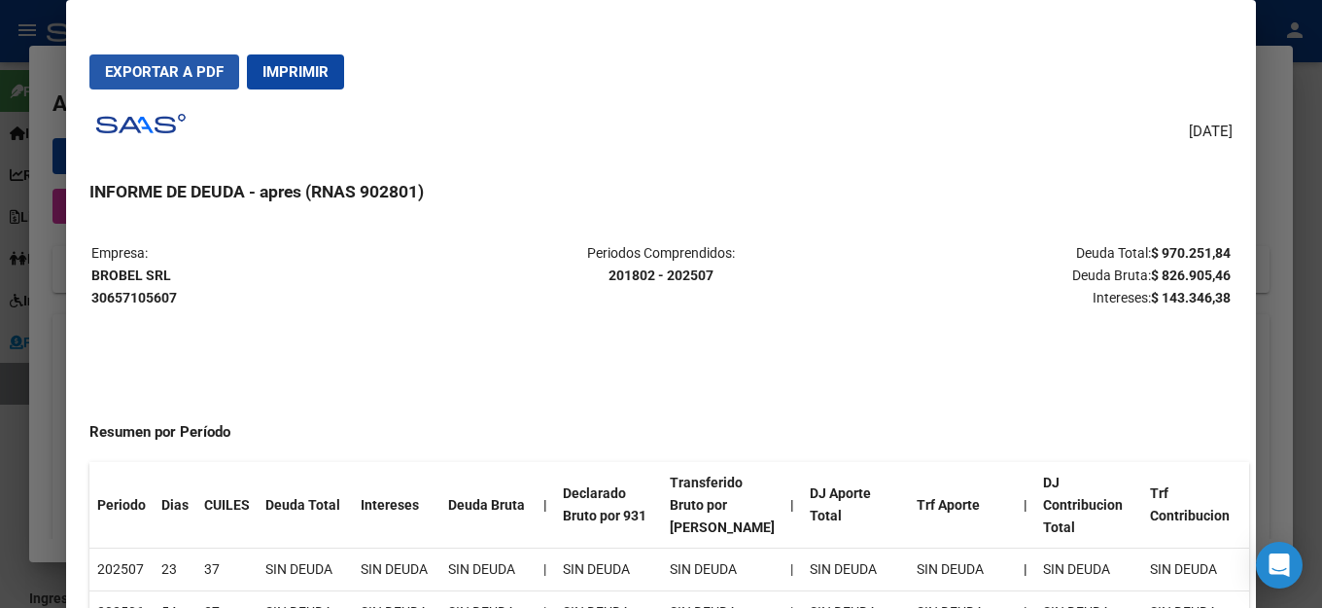
click at [137, 73] on span "Exportar a PDF" at bounding box center [164, 72] width 119 height 18
